Goal: Transaction & Acquisition: Book appointment/travel/reservation

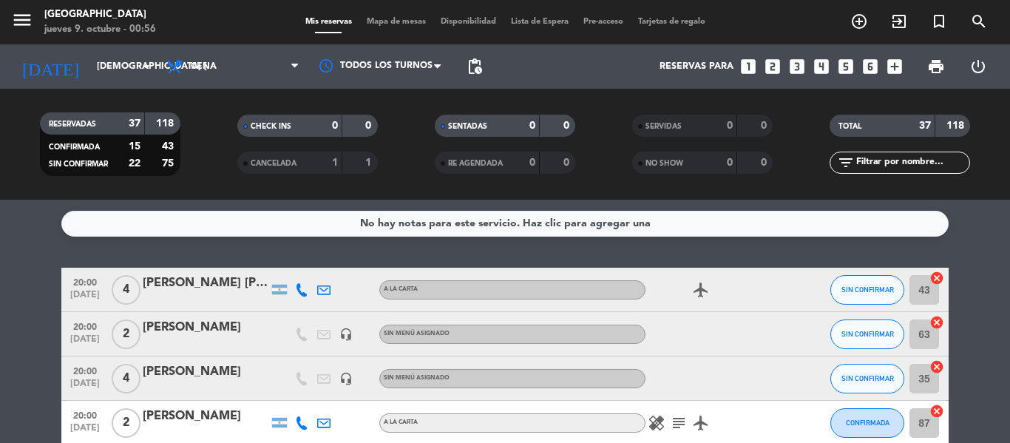
click at [781, 69] on icon "looks_two" at bounding box center [772, 66] width 19 height 19
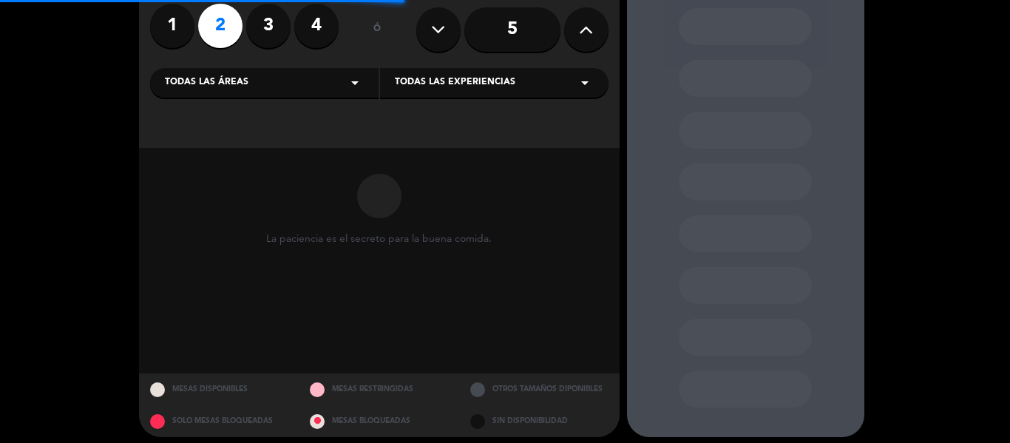
scroll to position [131, 0]
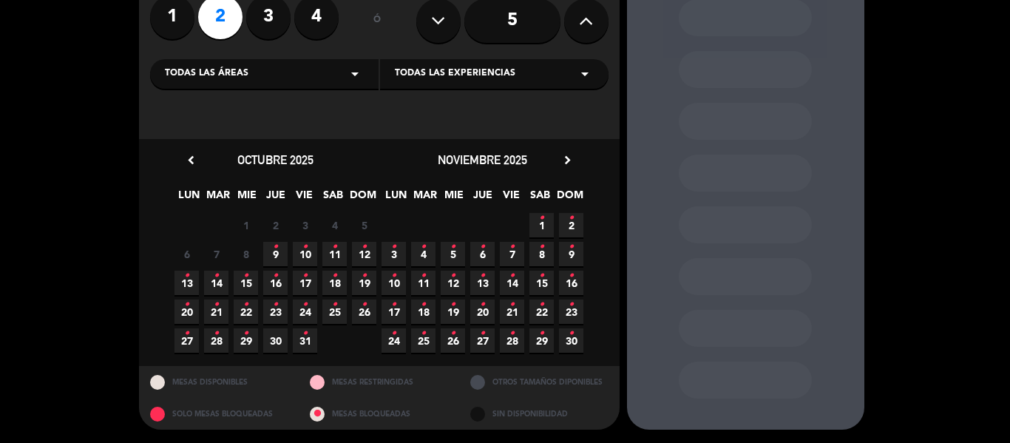
click at [280, 248] on span "9 •" at bounding box center [275, 254] width 24 height 24
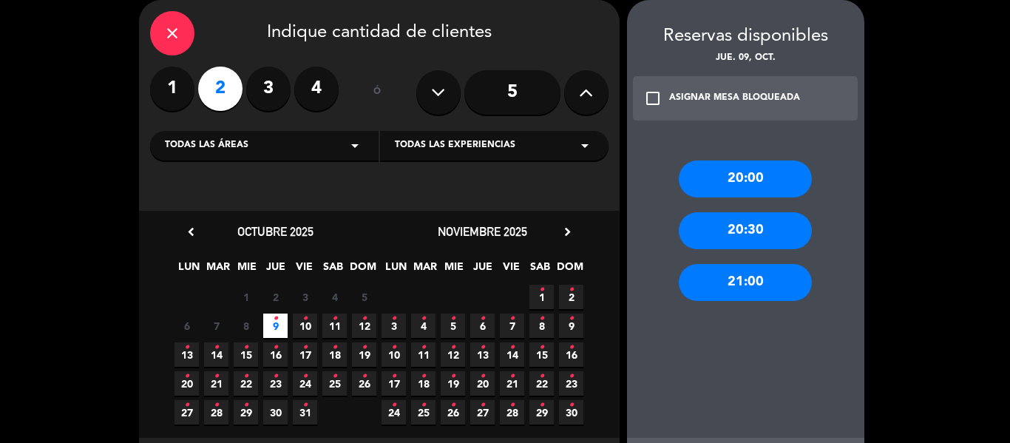
click at [734, 177] on div "20:00" at bounding box center [745, 178] width 133 height 37
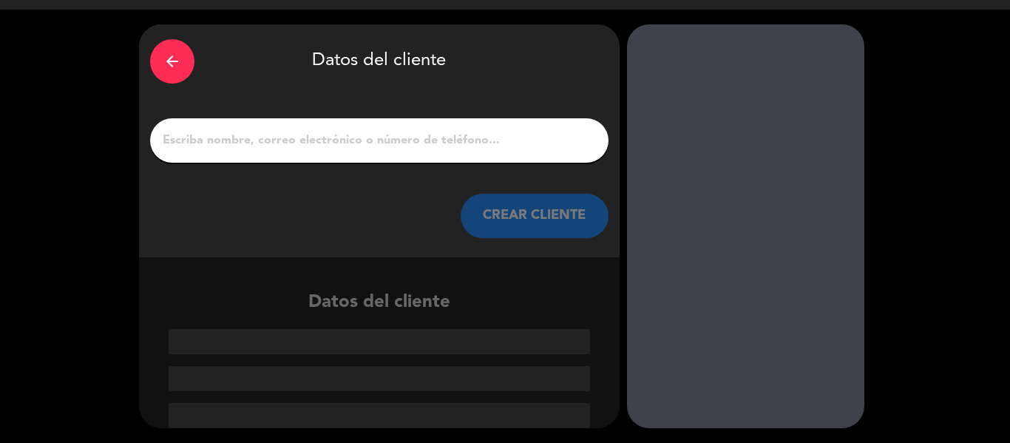
click at [375, 141] on input "1" at bounding box center [379, 140] width 436 height 21
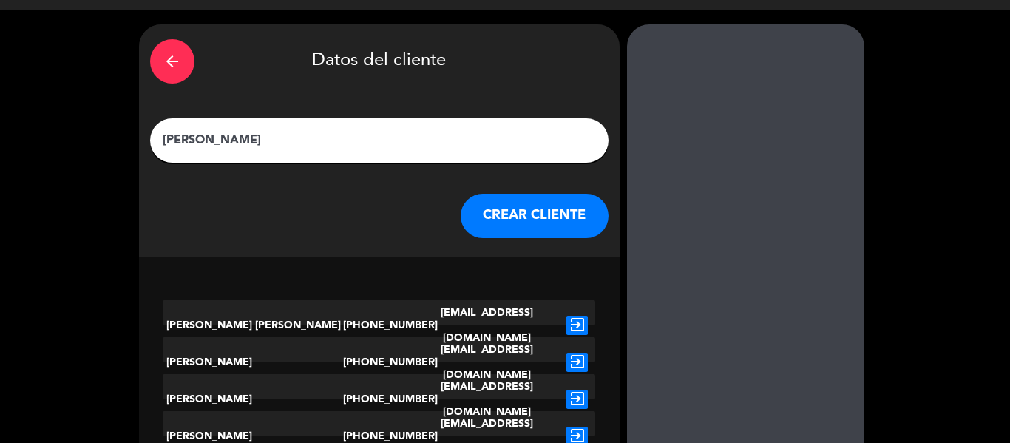
scroll to position [1, 0]
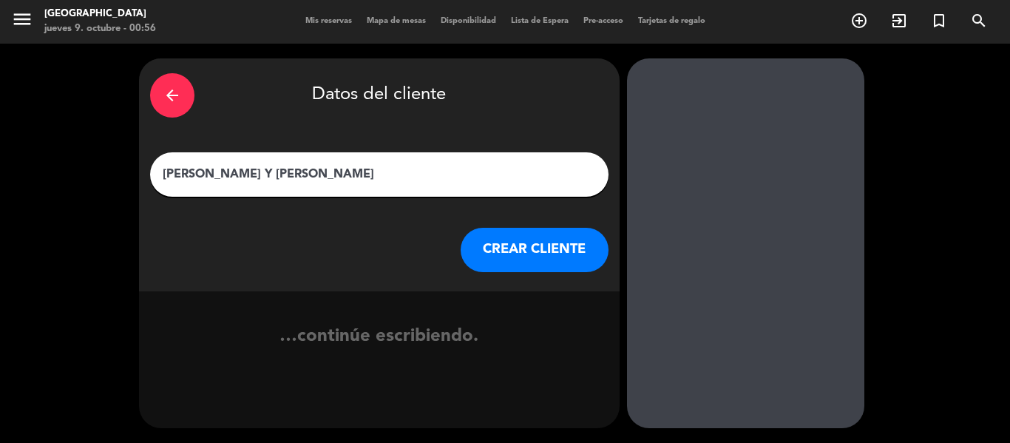
type input "[PERSON_NAME] Y [PERSON_NAME]"
click at [514, 240] on button "CREAR CLIENTE" at bounding box center [535, 250] width 148 height 44
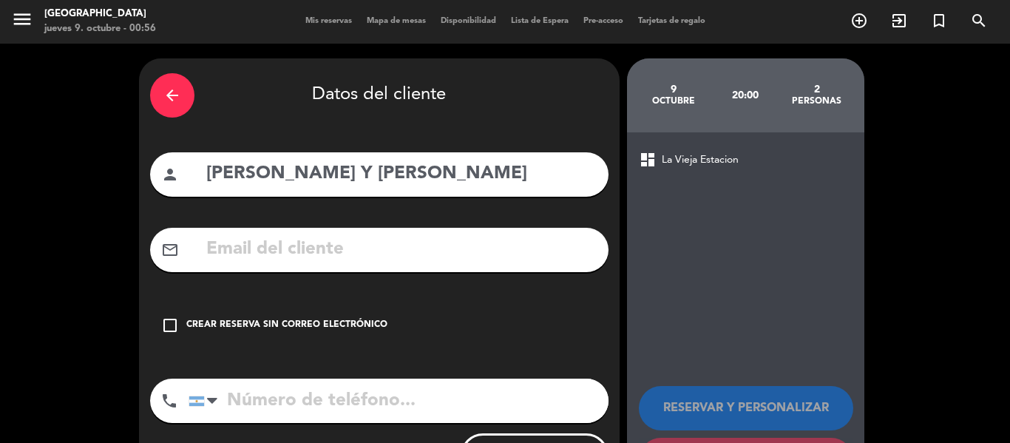
click at [268, 325] on div "Crear reserva sin correo electrónico" at bounding box center [286, 325] width 201 height 15
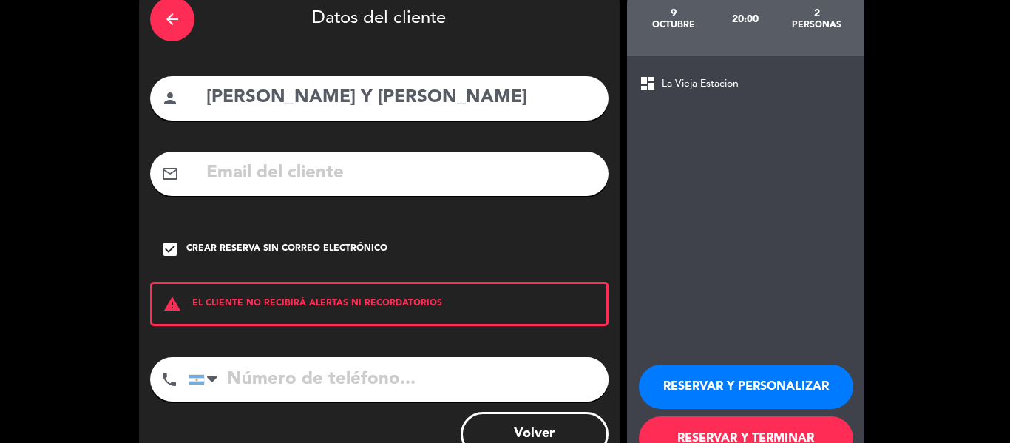
scroll to position [127, 0]
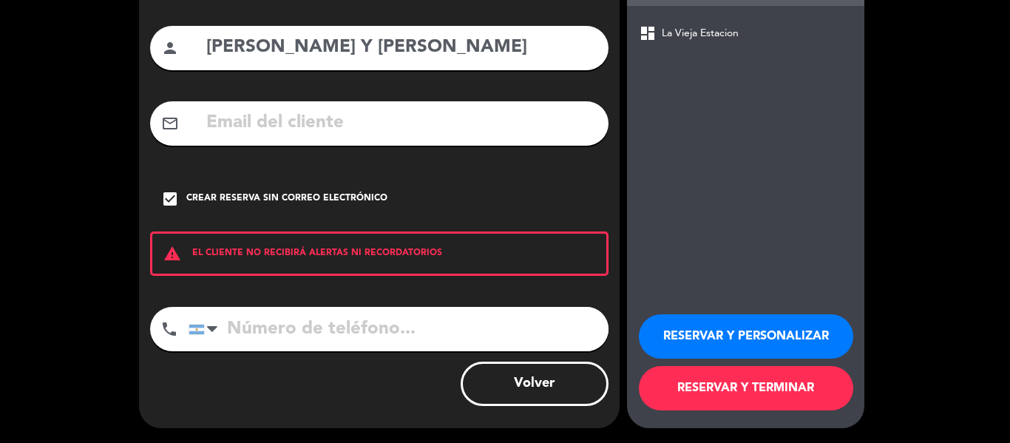
click at [705, 386] on button "RESERVAR Y TERMINAR" at bounding box center [746, 388] width 214 height 44
